Goal: Task Accomplishment & Management: Manage account settings

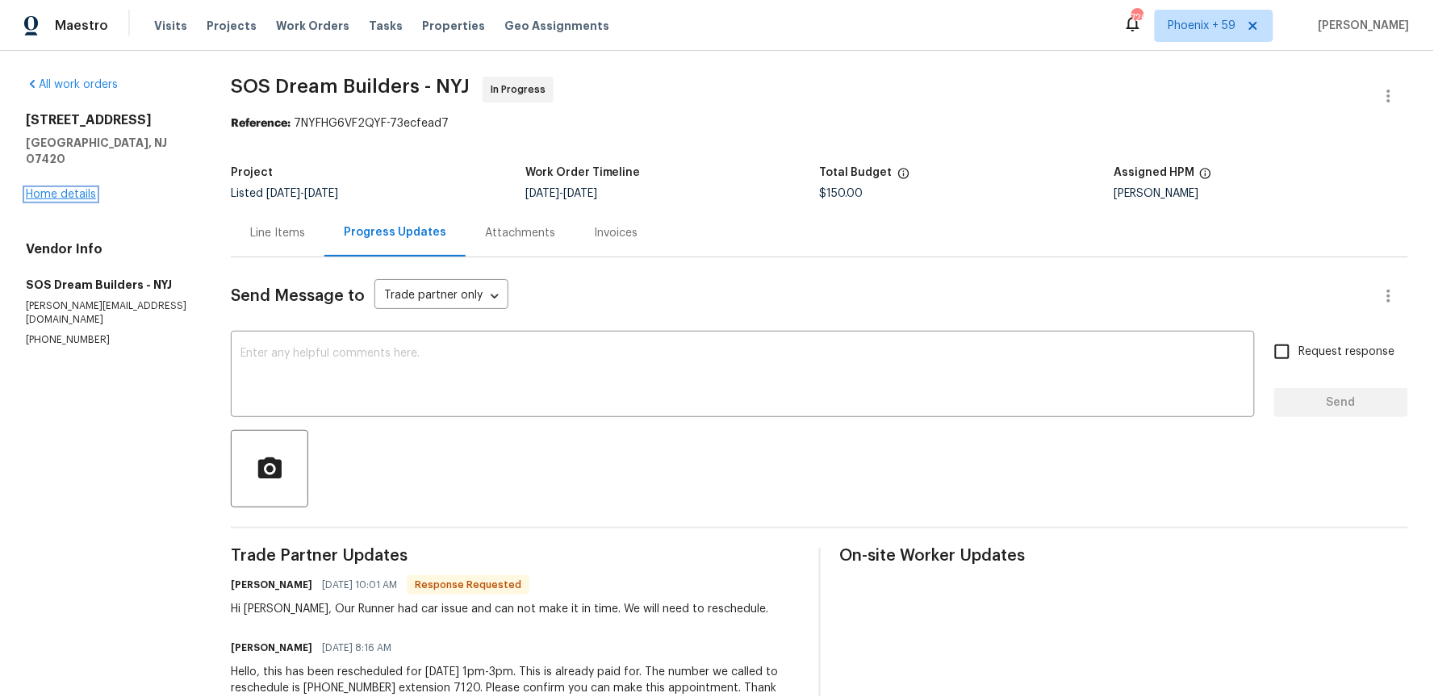
click at [76, 189] on link "Home details" at bounding box center [61, 194] width 70 height 11
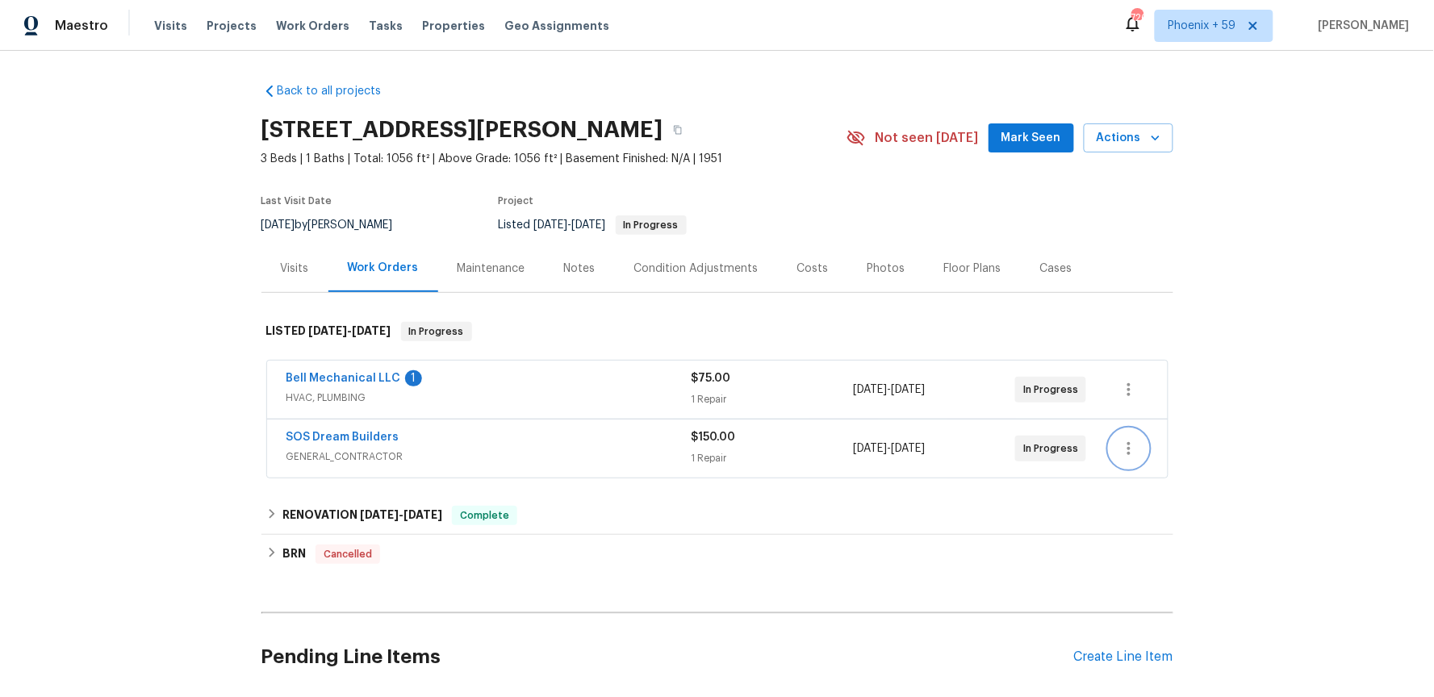
click at [1126, 450] on icon "button" at bounding box center [1128, 448] width 19 height 19
click at [1139, 449] on li "Edit" at bounding box center [1197, 449] width 174 height 27
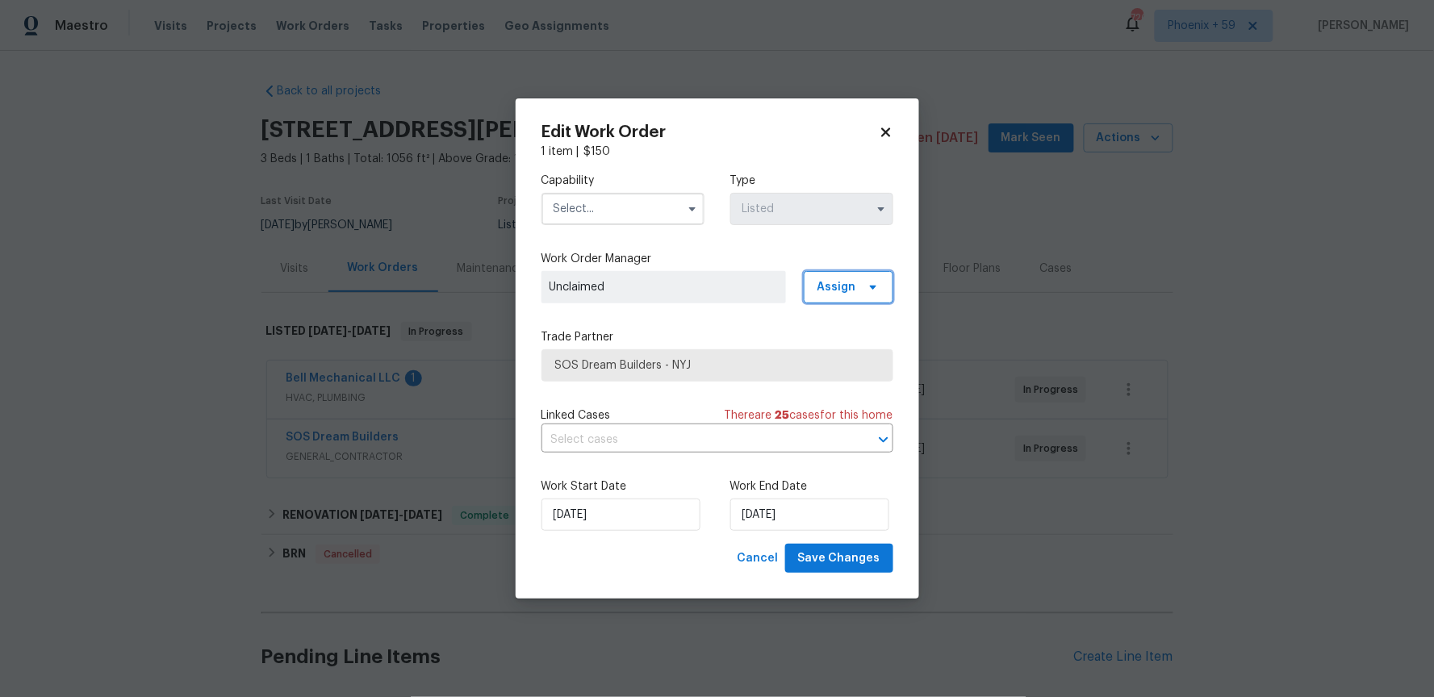
click at [834, 298] on span "Assign" at bounding box center [849, 287] width 90 height 32
click at [855, 377] on div "Assign to HPM" at bounding box center [854, 378] width 76 height 16
click at [683, 210] on button "button" at bounding box center [692, 208] width 19 height 19
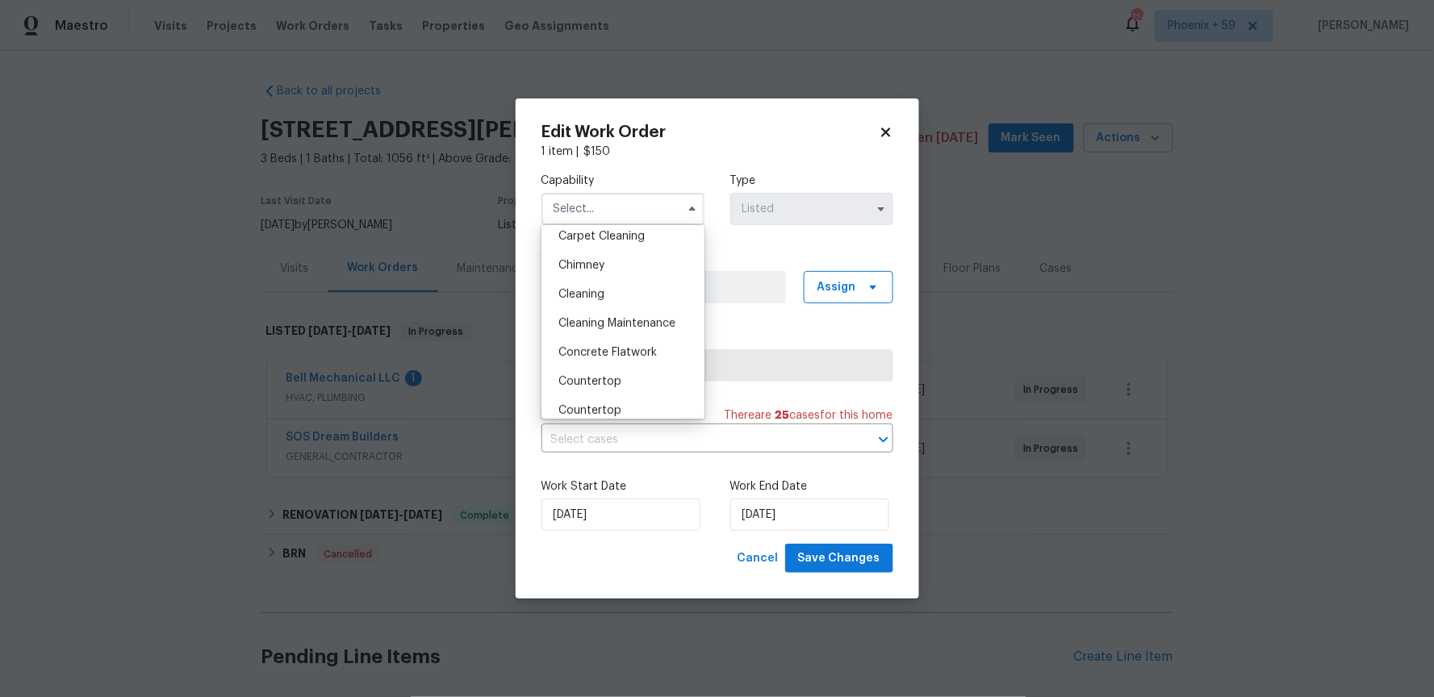
scroll to position [240, 0]
click at [602, 215] on input "text" at bounding box center [623, 209] width 163 height 32
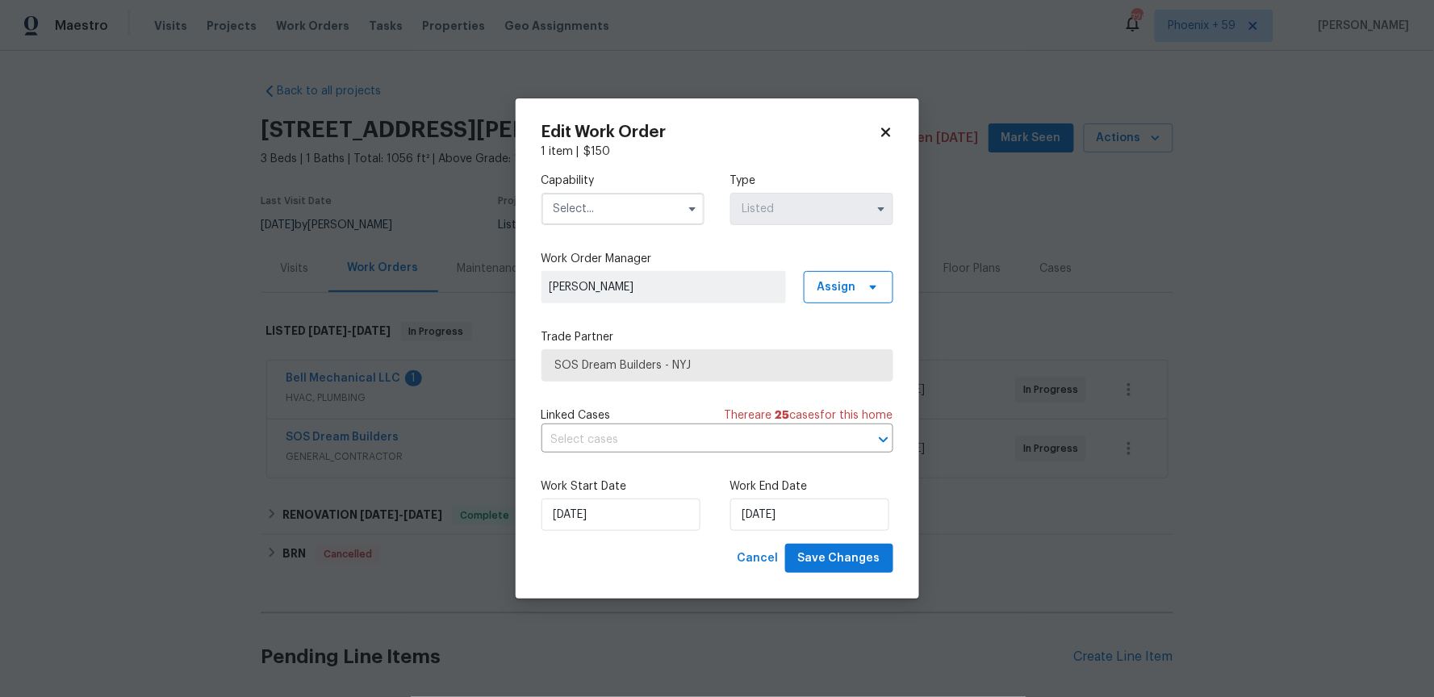
click at [602, 215] on input "text" at bounding box center [623, 209] width 163 height 32
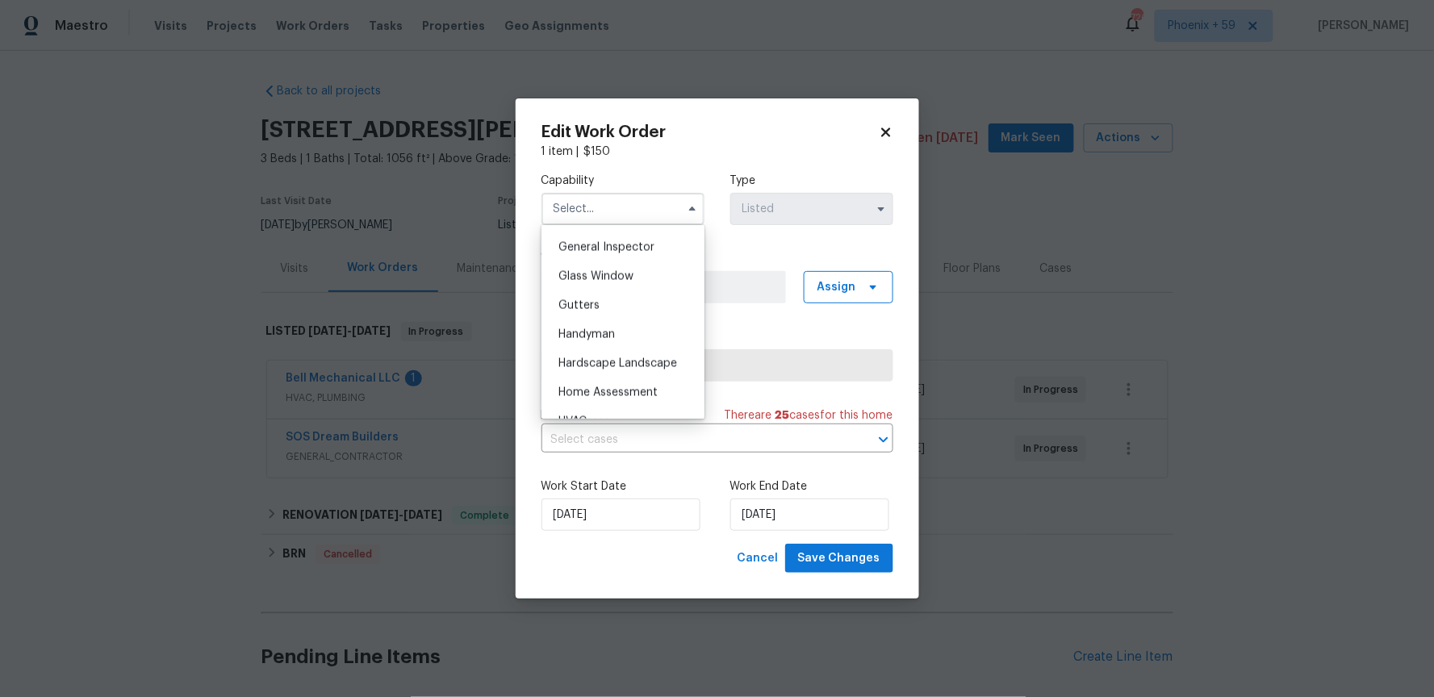
scroll to position [846, 0]
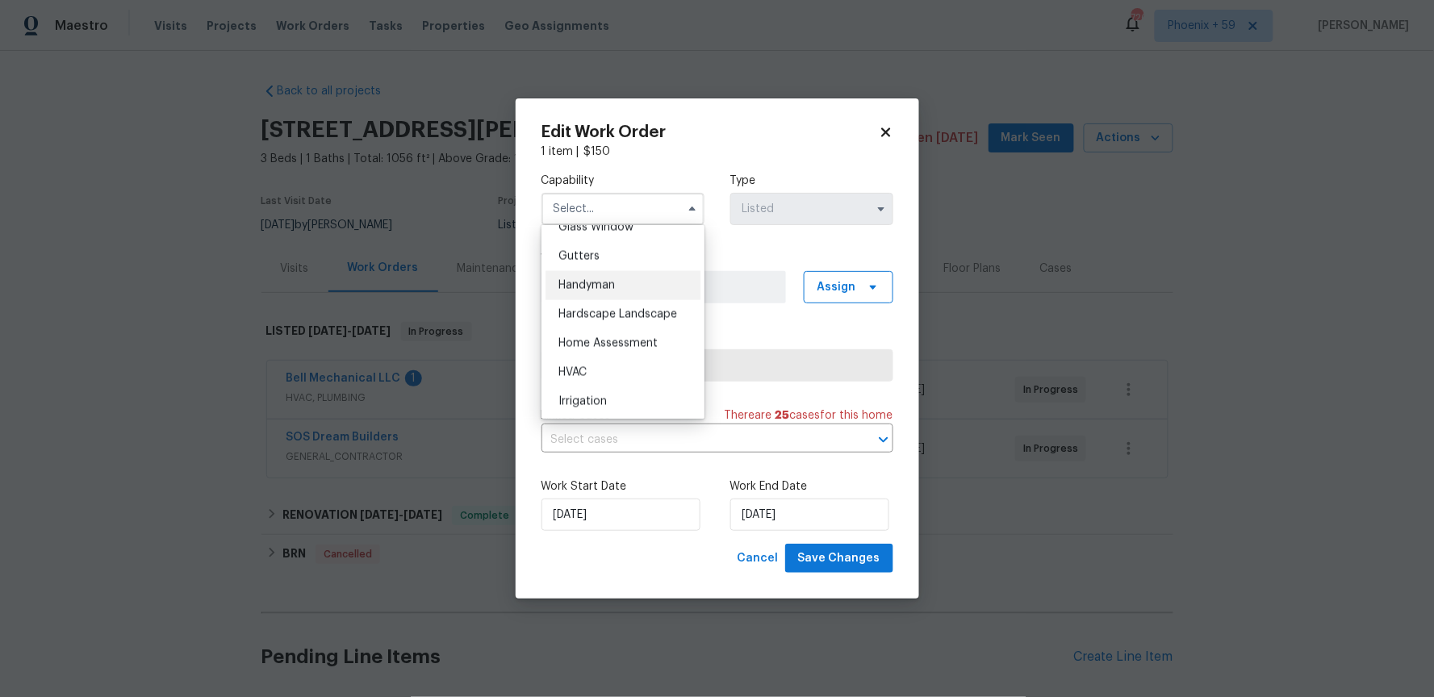
click at [609, 276] on div "Handyman" at bounding box center [623, 285] width 155 height 29
type input "Handyman"
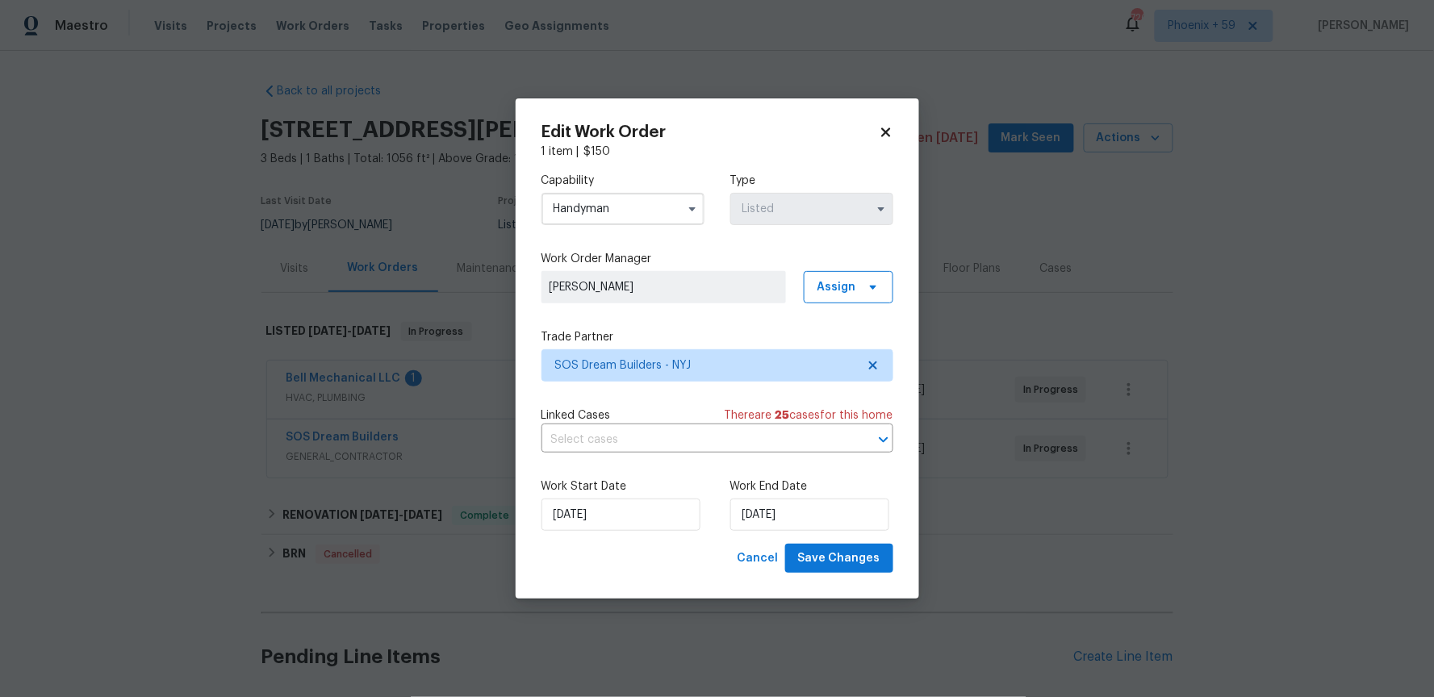
click at [701, 257] on label "Work Order Manager" at bounding box center [718, 259] width 352 height 16
click at [778, 241] on div "Capability Handyman Type Listed Work Order Manager [PERSON_NAME] Assign Trade P…" at bounding box center [718, 352] width 352 height 384
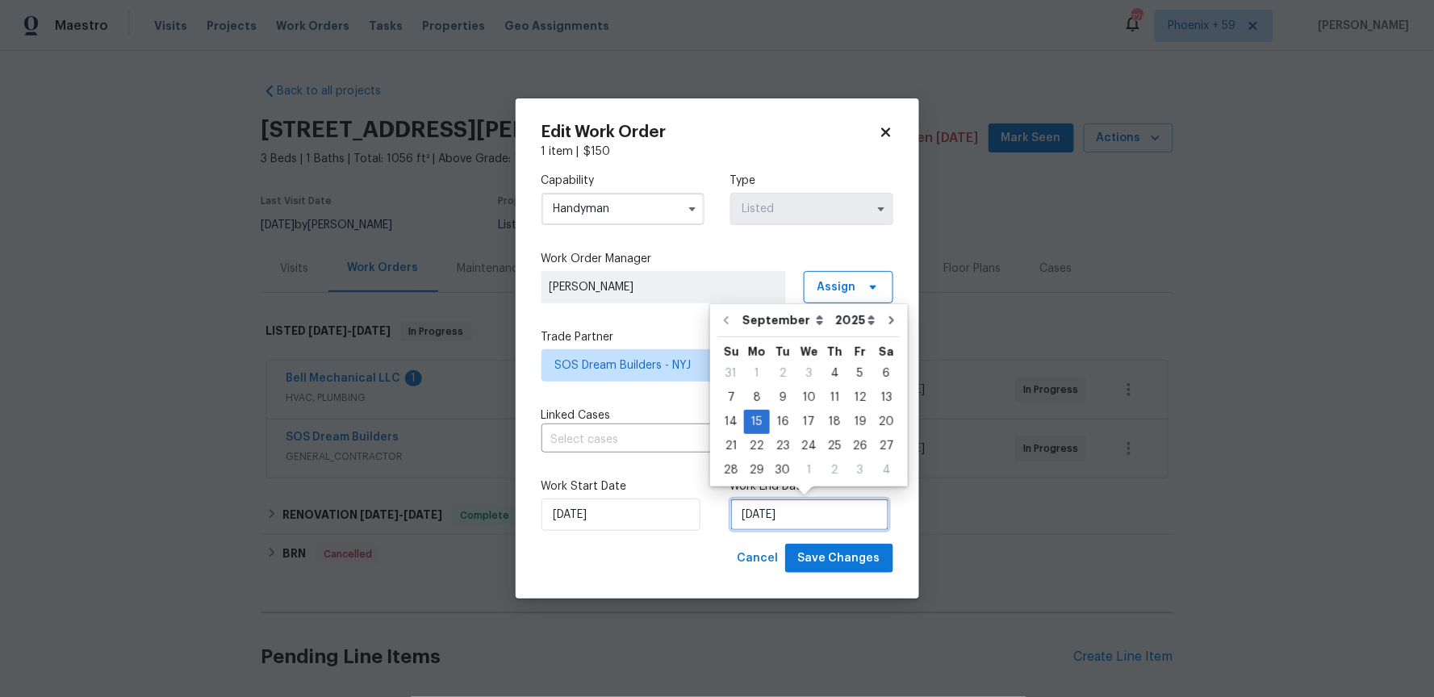
click at [794, 517] on input "[DATE]" at bounding box center [809, 515] width 159 height 32
click at [806, 466] on div "1" at bounding box center [809, 470] width 27 height 23
type input "[DATE]"
select select "9"
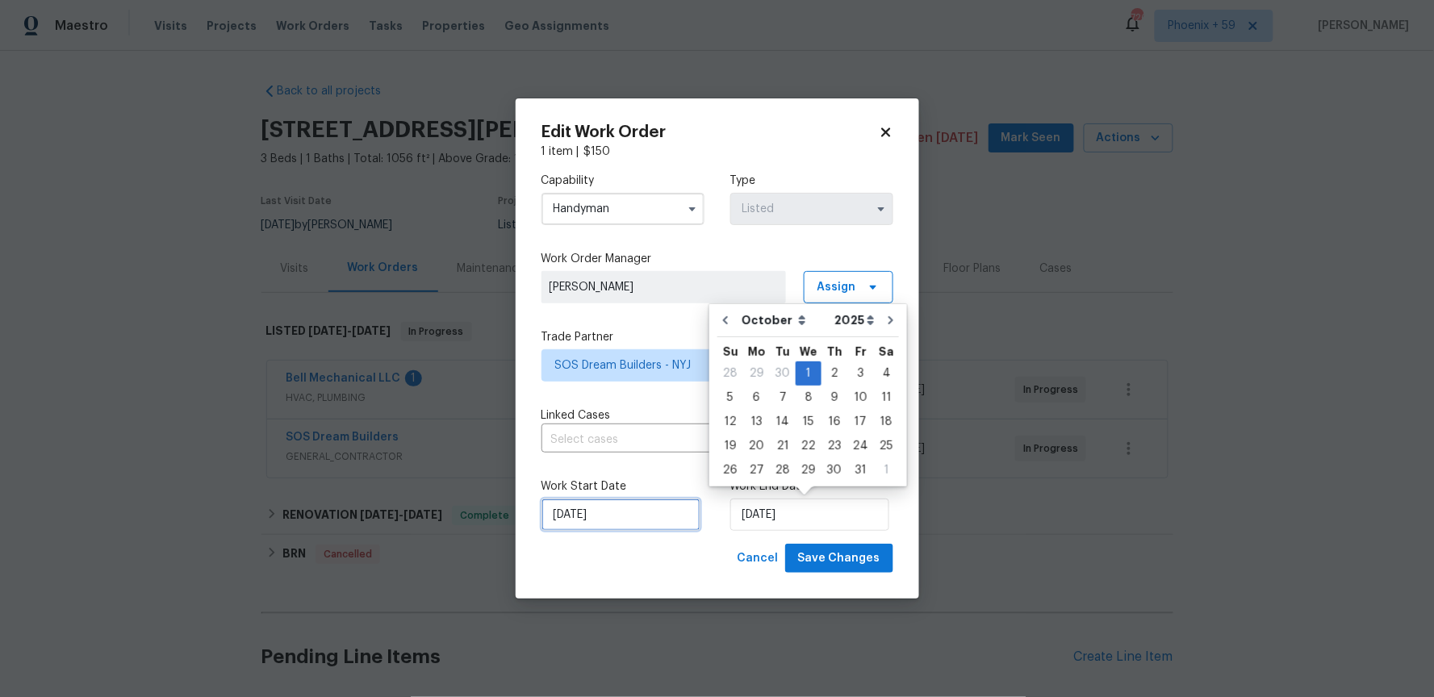
click at [663, 504] on input "[DATE]" at bounding box center [621, 515] width 159 height 32
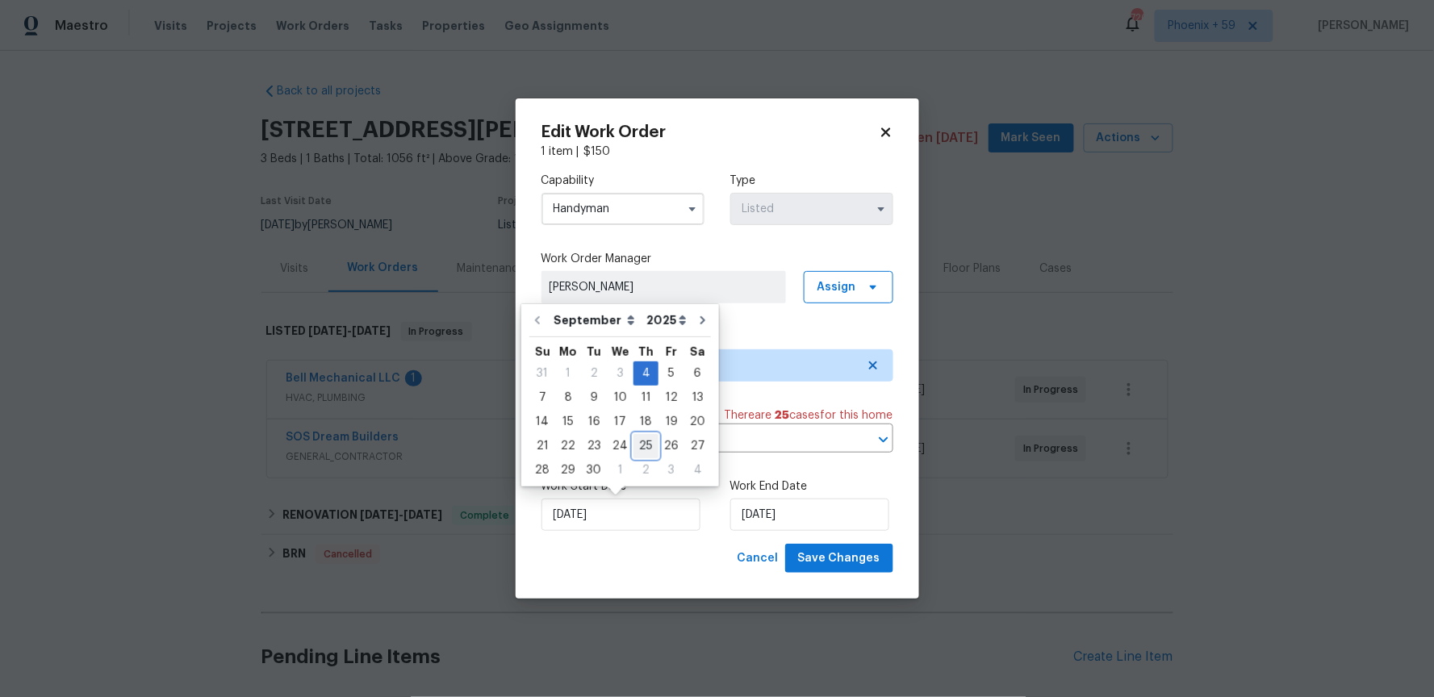
click at [644, 450] on div "25" at bounding box center [646, 446] width 25 height 23
type input "[DATE]"
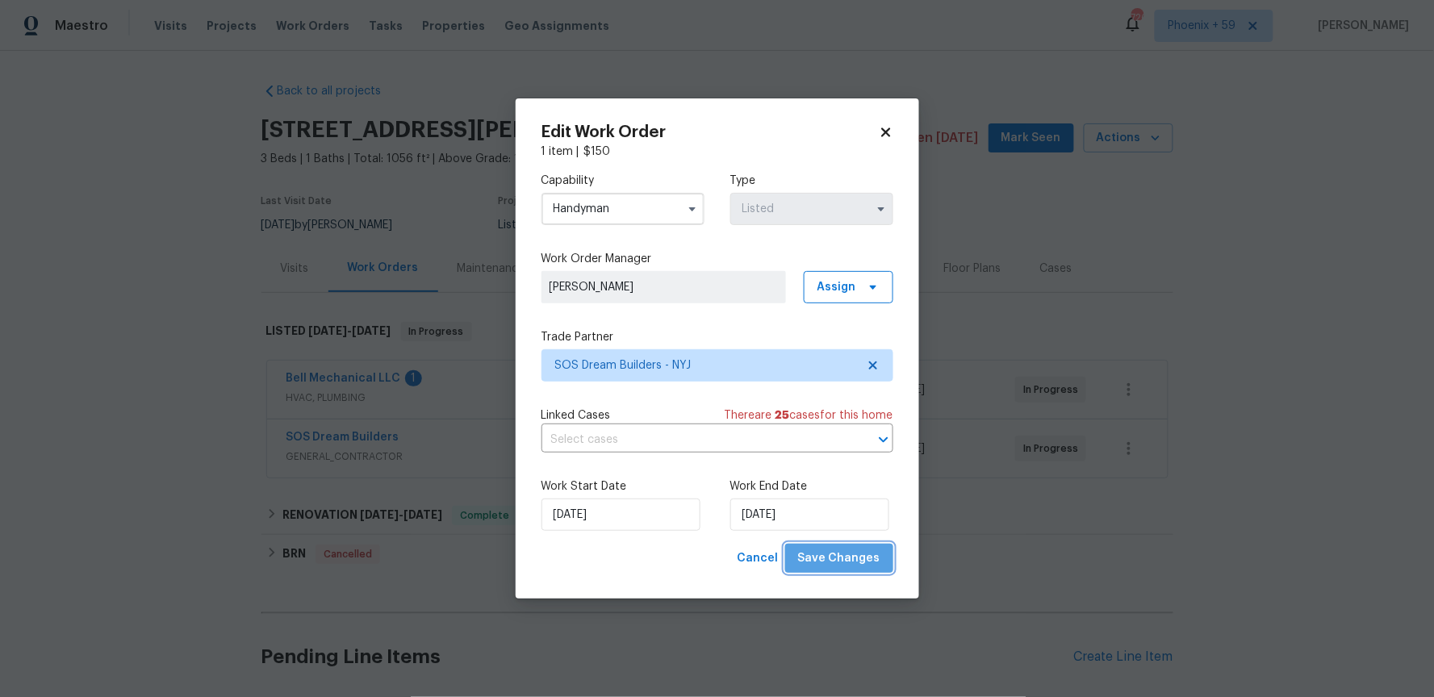
click at [864, 557] on span "Save Changes" at bounding box center [839, 559] width 82 height 20
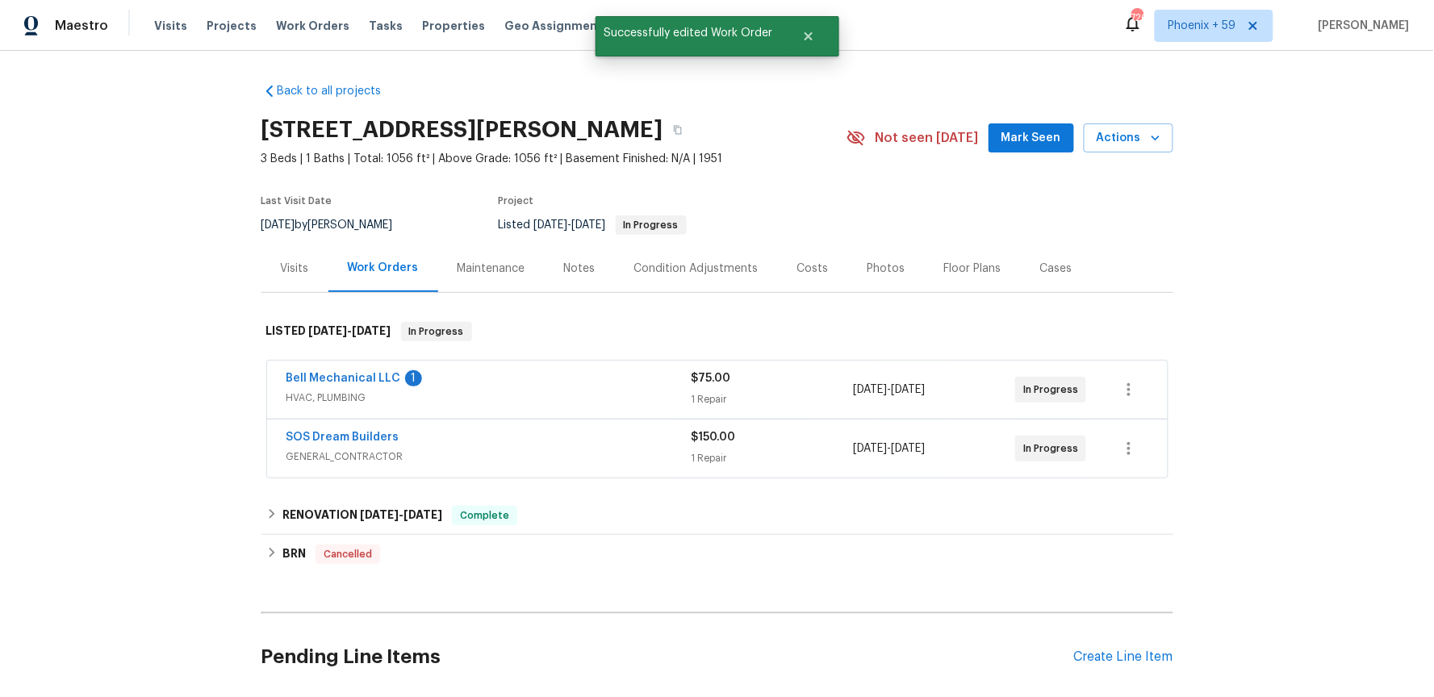
click at [568, 448] on div "SOS Dream Builders" at bounding box center [489, 438] width 405 height 19
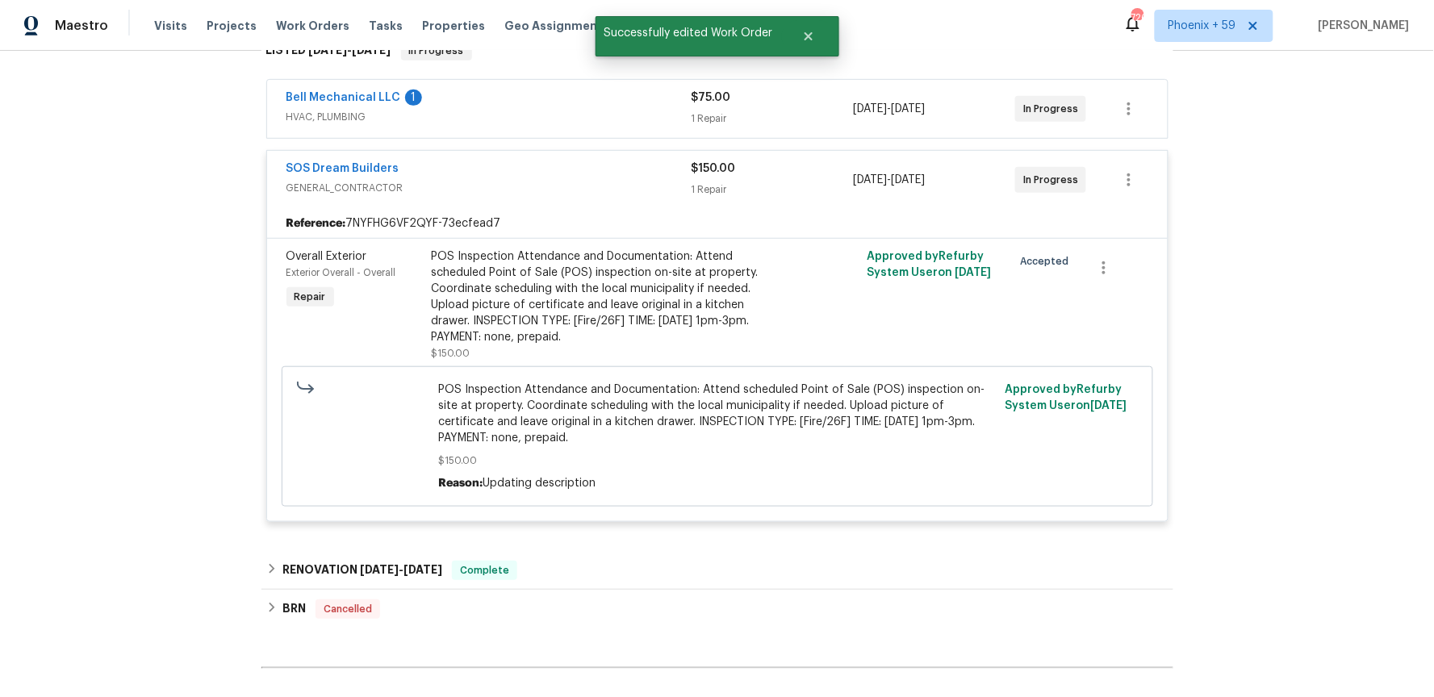
scroll to position [302, 0]
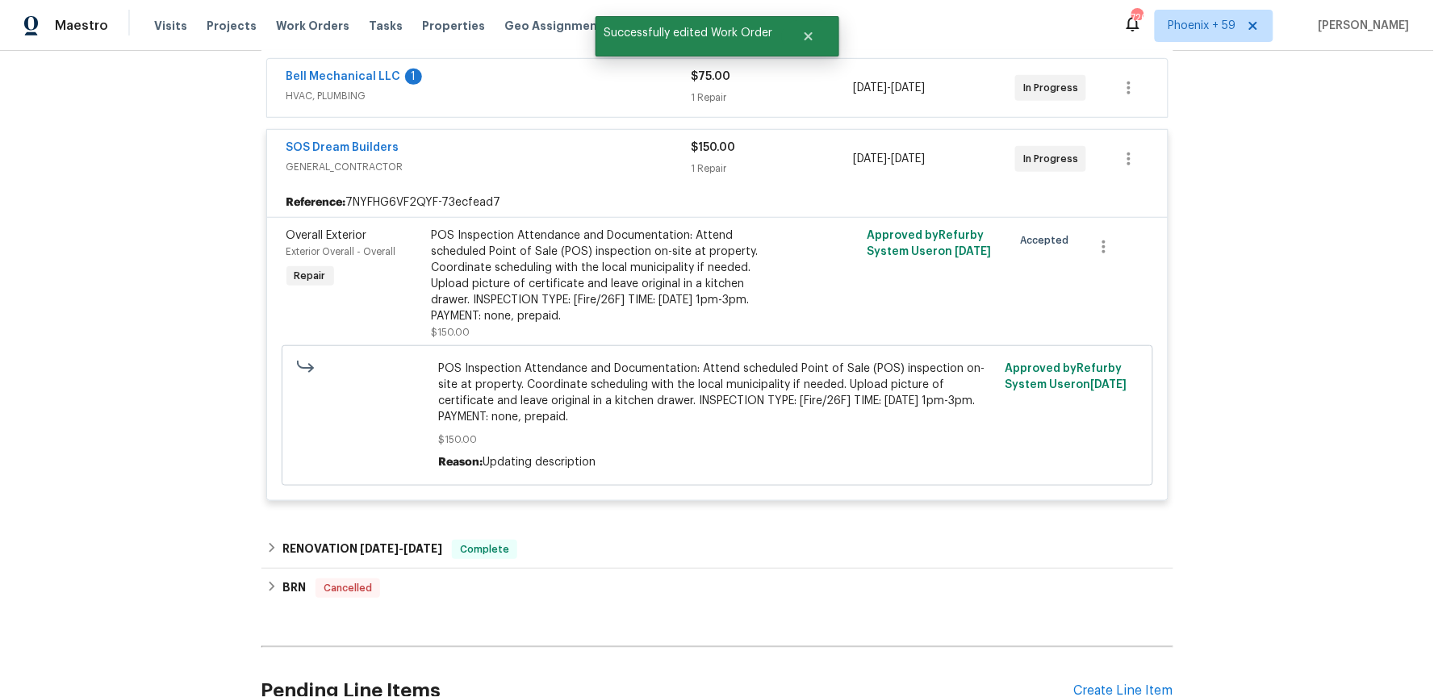
click at [627, 403] on span "POS Inspection Attendance and Documentation: Attend scheduled Point of Sale (PO…" at bounding box center [717, 393] width 558 height 65
click at [621, 324] on div "POS Inspection Attendance and Documentation: Attend scheduled Point of Sale (PO…" at bounding box center [609, 284] width 354 height 113
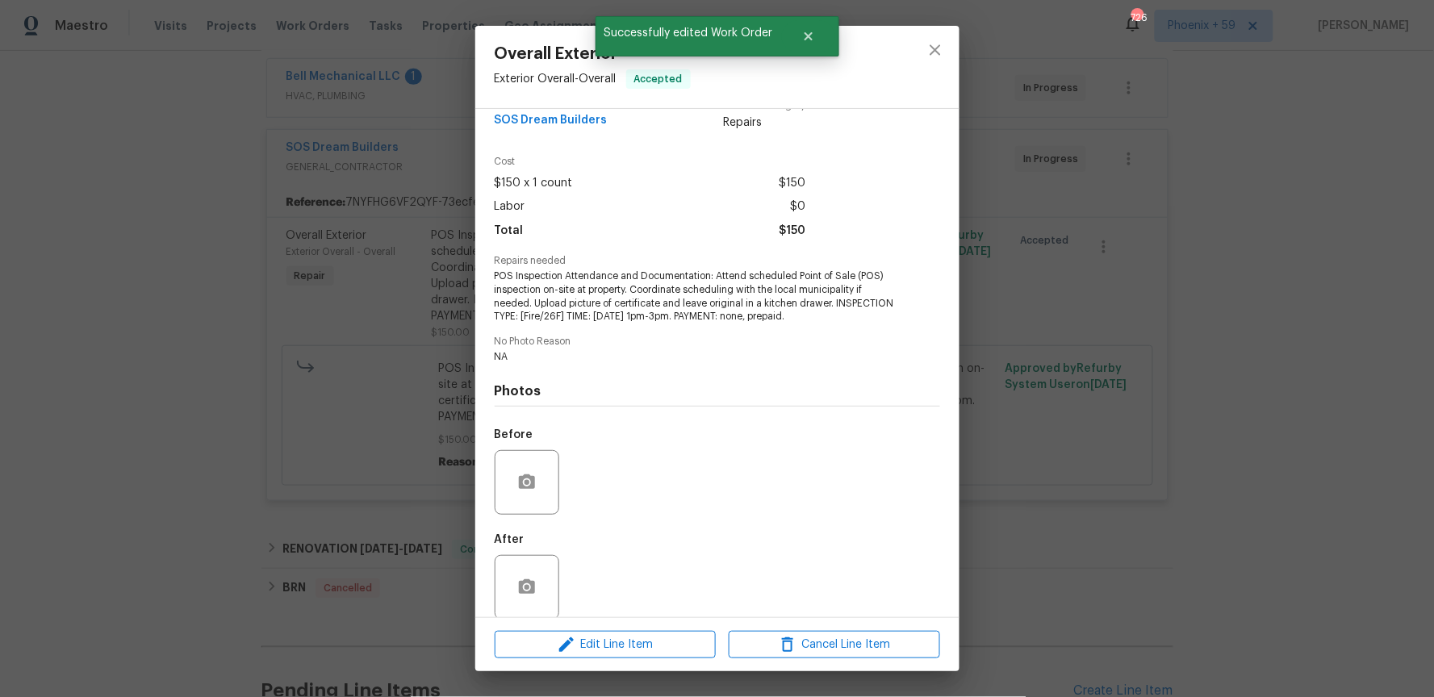
scroll to position [46, 0]
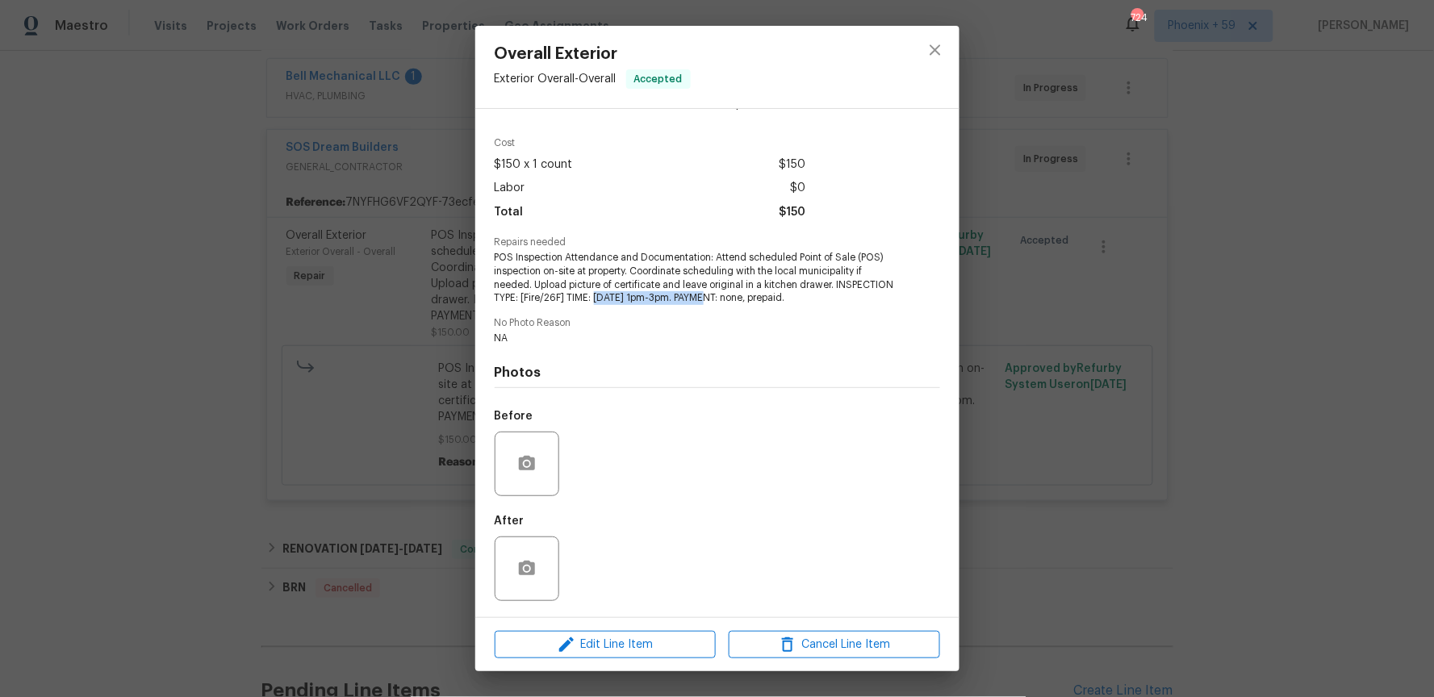
drag, startPoint x: 596, startPoint y: 299, endPoint x: 705, endPoint y: 303, distance: 108.2
click at [705, 303] on span "POS Inspection Attendance and Documentation: Attend scheduled Point of Sale (PO…" at bounding box center [695, 278] width 401 height 54
click at [643, 628] on div "Edit Line Item Cancel Line Item" at bounding box center [717, 645] width 484 height 54
click at [643, 640] on span "Edit Line Item" at bounding box center [605, 645] width 211 height 20
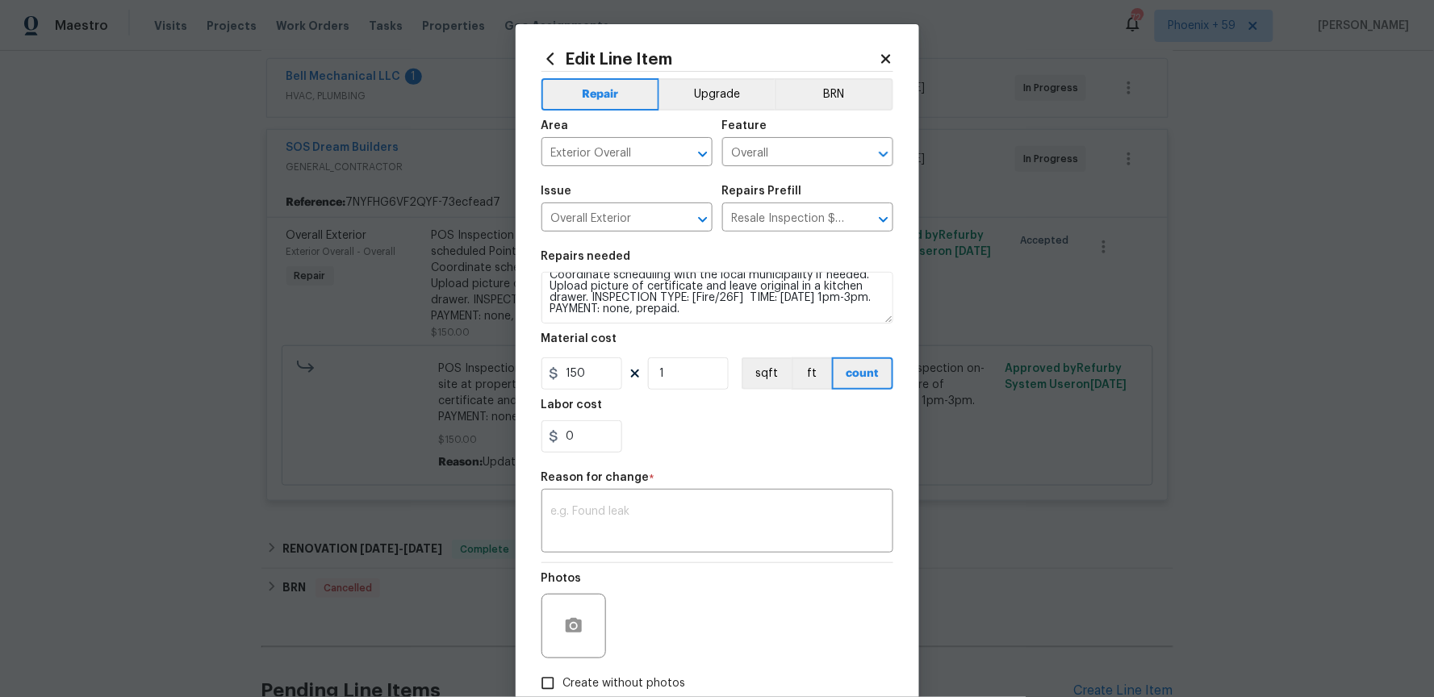
scroll to position [4, 0]
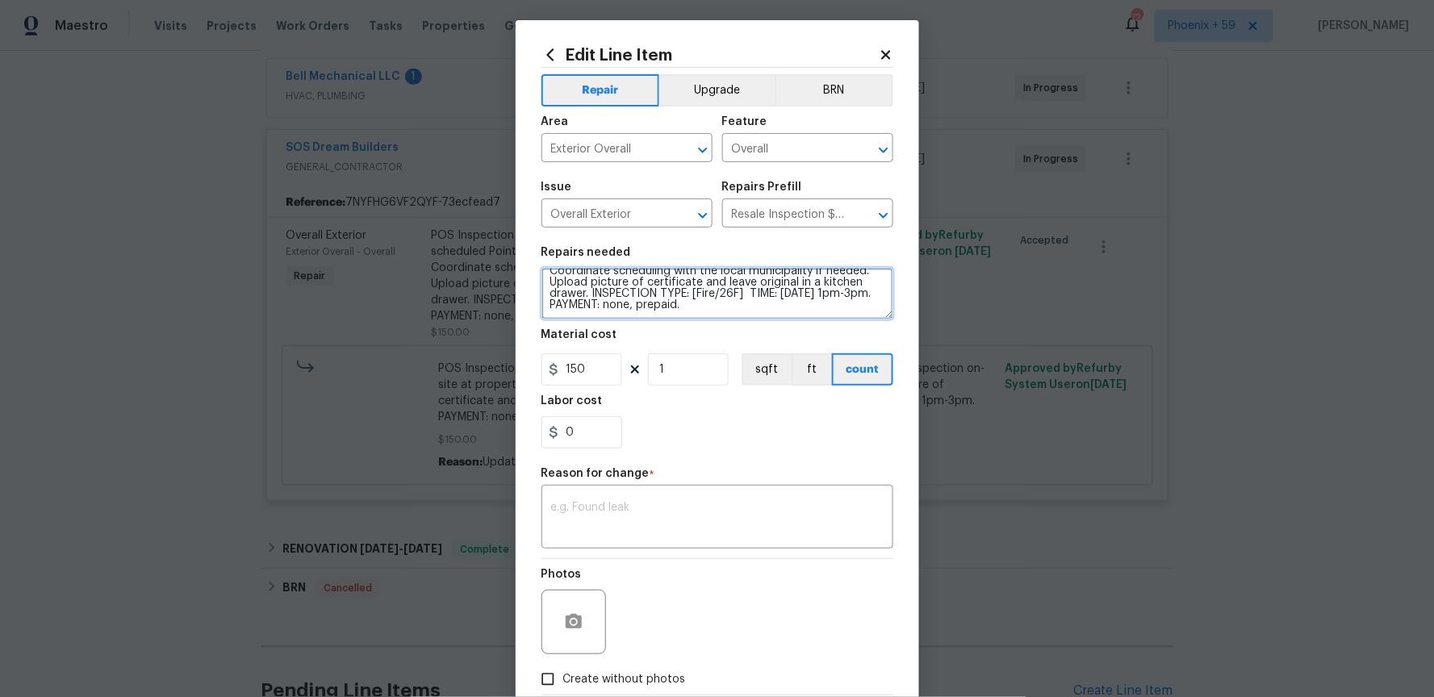
drag, startPoint x: 784, startPoint y: 291, endPoint x: 868, endPoint y: 291, distance: 83.9
click at [868, 291] on textarea "POS Inspection Attendance and Documentation: Attend scheduled Point of Sale (PO…" at bounding box center [718, 294] width 352 height 52
drag, startPoint x: 659, startPoint y: 306, endPoint x: 609, endPoint y: 304, distance: 50.9
click at [609, 304] on textarea "POS Inspection Attendance and Documentation: Attend scheduled Point of Sale (PO…" at bounding box center [718, 294] width 352 height 52
type textarea "POS Inspection Attendance and Documentation: Attend scheduled Point of Sale (PO…"
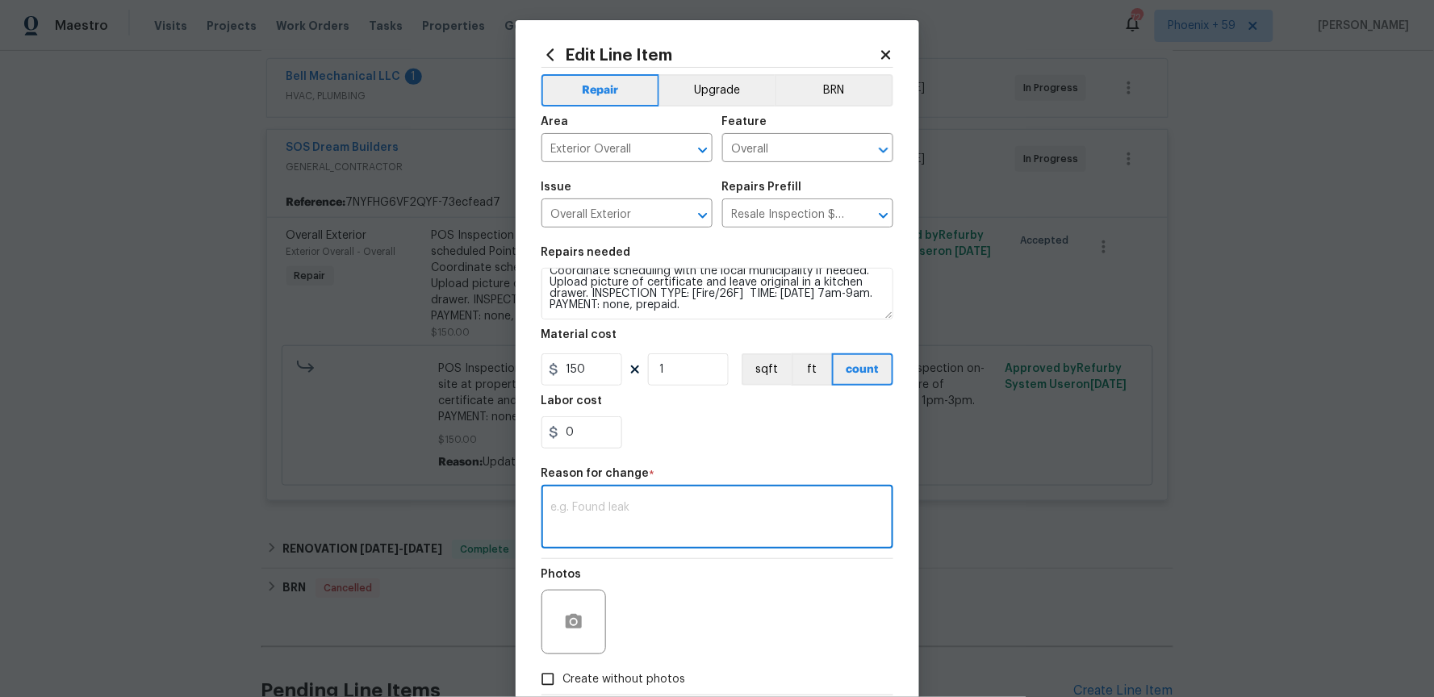
click at [676, 512] on textarea at bounding box center [717, 519] width 333 height 34
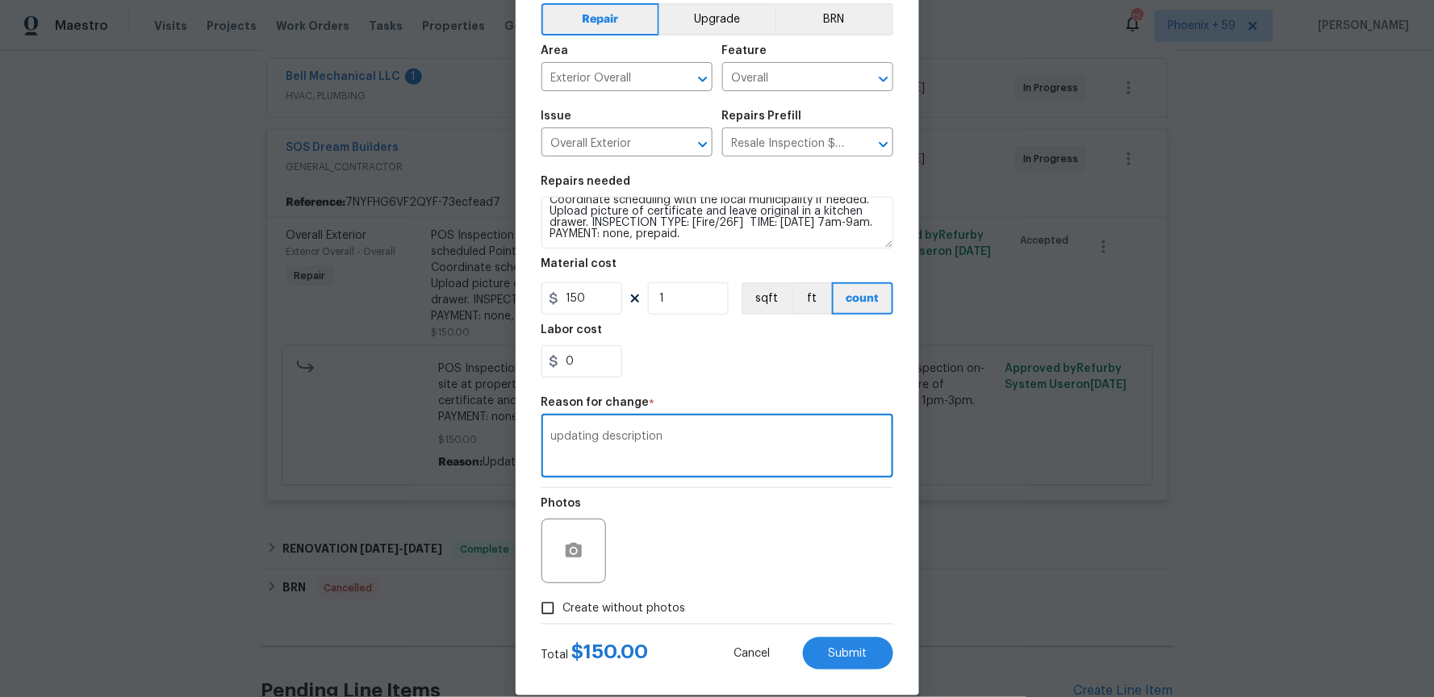
scroll to position [97, 0]
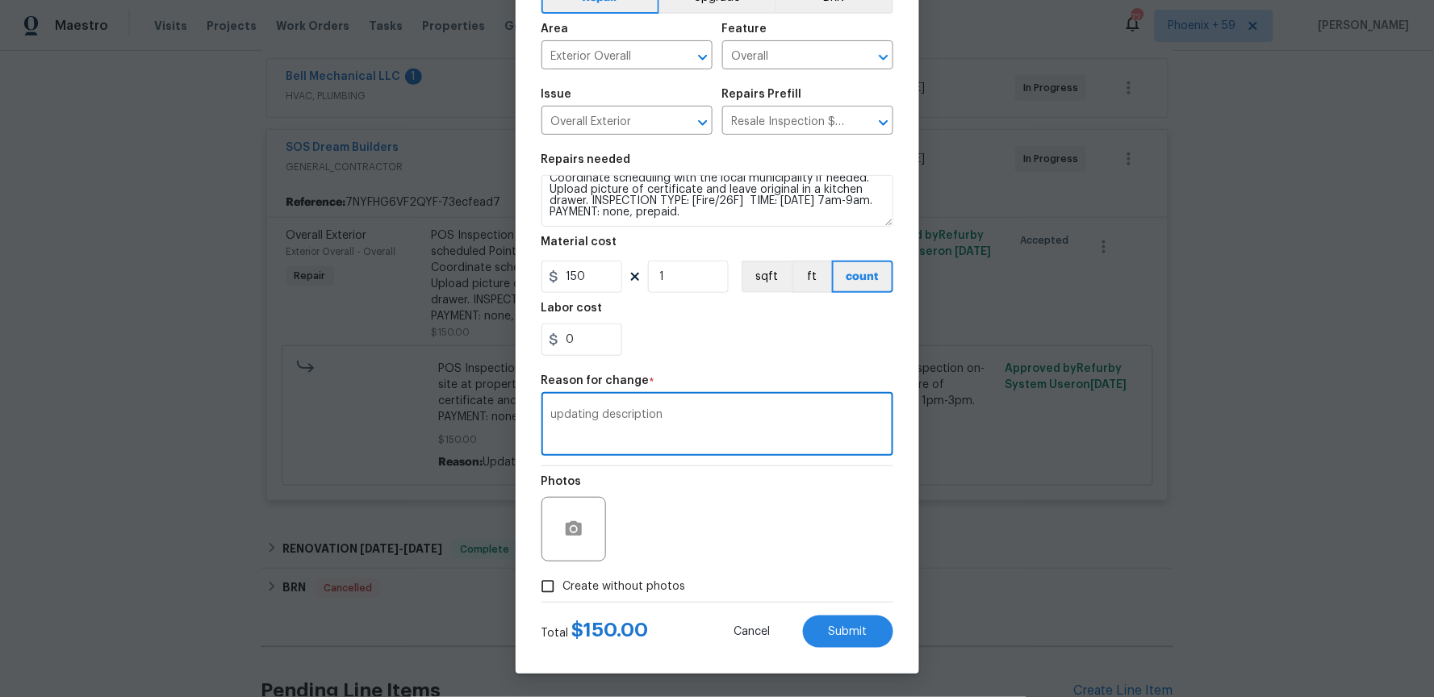
type textarea "updating description"
drag, startPoint x: 547, startPoint y: 586, endPoint x: 630, endPoint y: 600, distance: 83.5
click at [547, 586] on input "Create without photos" at bounding box center [548, 586] width 31 height 31
checkbox input "true"
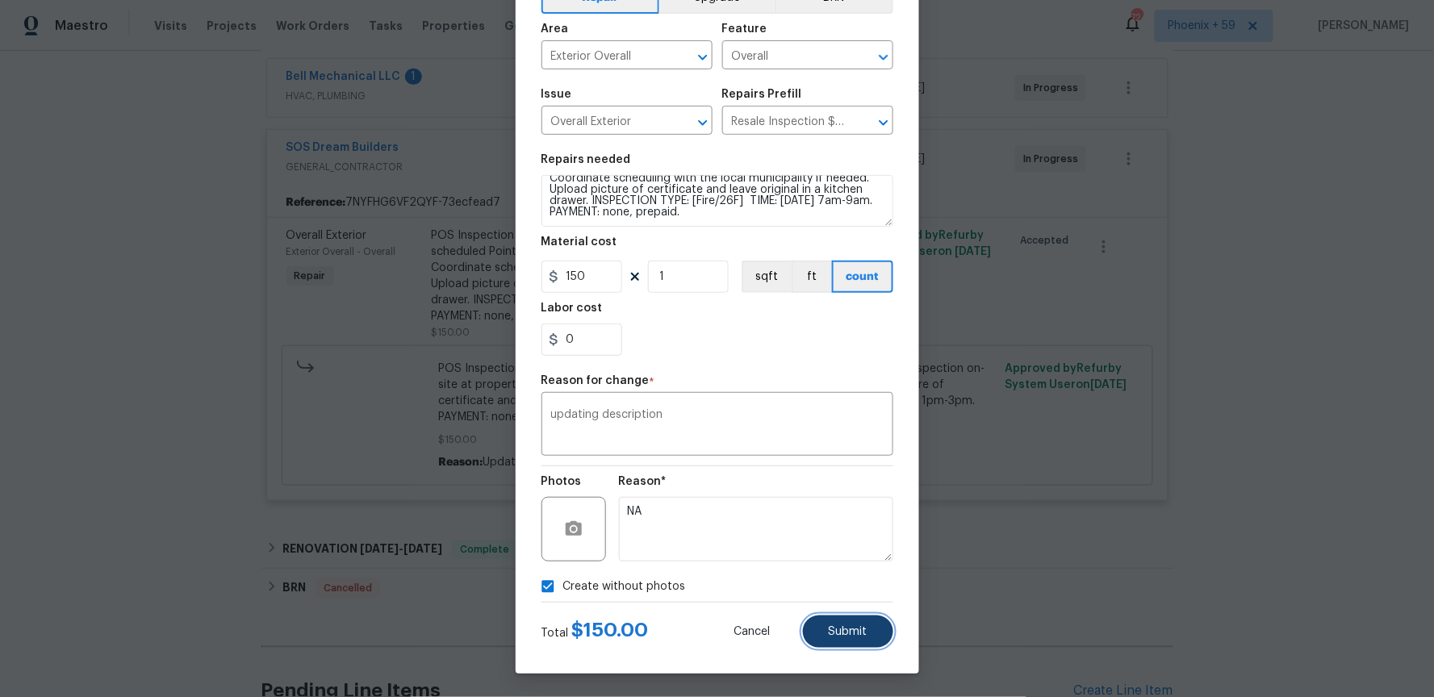
click at [877, 632] on button "Submit" at bounding box center [848, 632] width 90 height 32
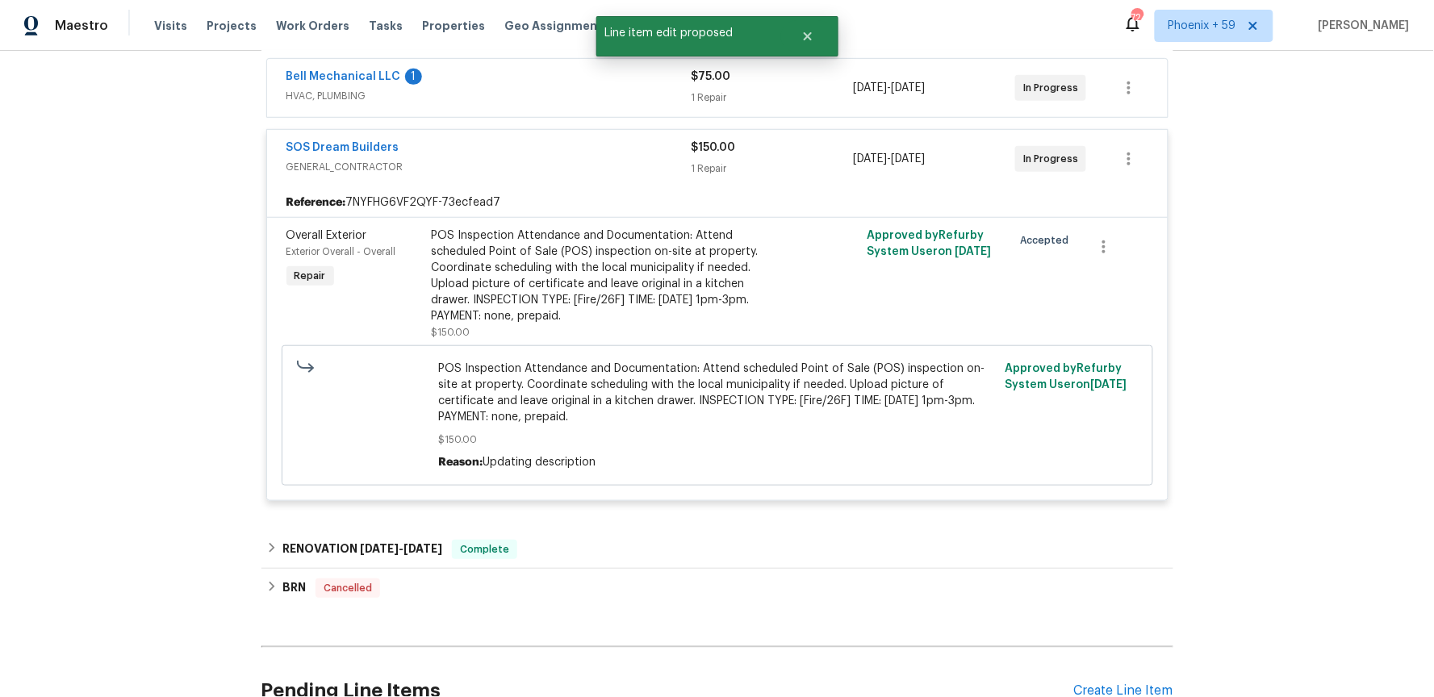
scroll to position [254, 0]
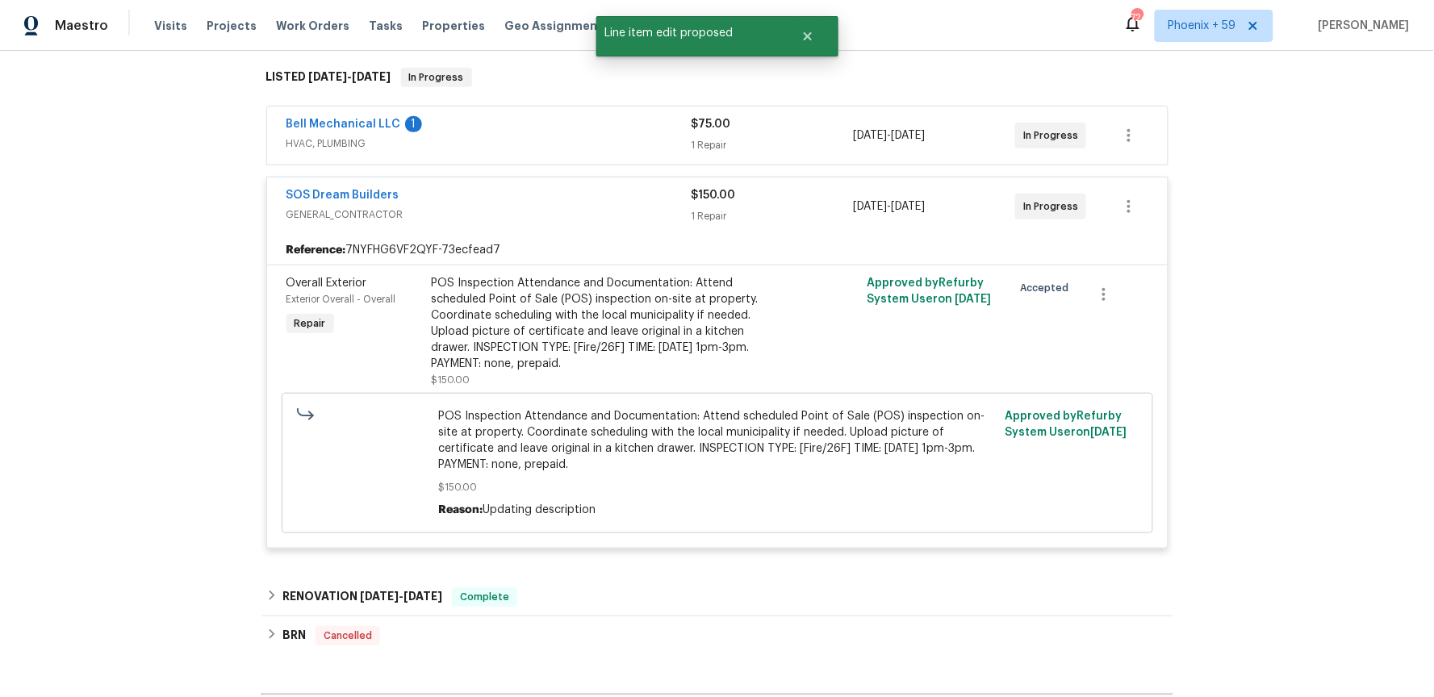
click at [639, 227] on div "SOS Dream Builders GENERAL_CONTRACTOR $150.00 1 Repair [DATE] - [DATE] In Progr…" at bounding box center [717, 207] width 901 height 58
